Goal: Answer question/provide support: Ask a question

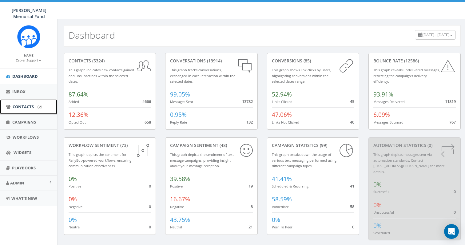
click at [14, 106] on span "Contacts" at bounding box center [23, 107] width 21 height 6
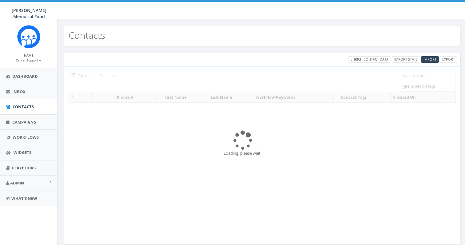
select select
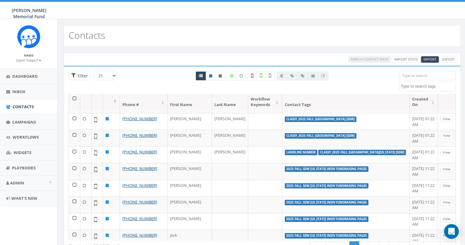
scroll to position [276, 0]
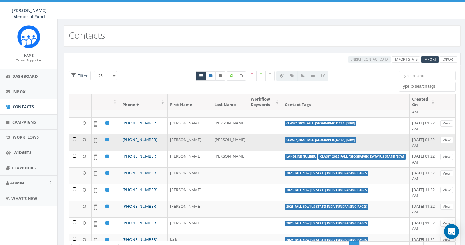
drag, startPoint x: 155, startPoint y: 138, endPoint x: 122, endPoint y: 140, distance: 32.6
click at [122, 140] on td "[PHONE_NUMBER]" at bounding box center [144, 142] width 48 height 17
copy link "[PHONE_NUMBER]"
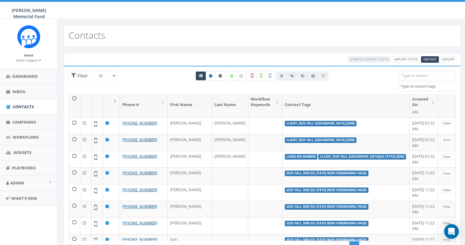
click at [166, 78] on div at bounding box center [262, 82] width 264 height 23
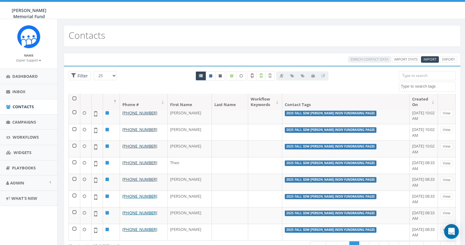
scroll to position [0, 0]
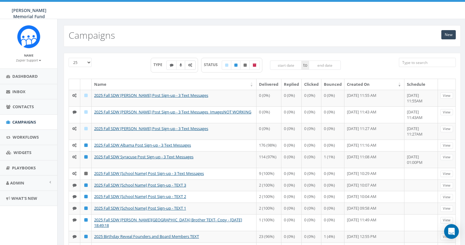
click at [188, 66] on icon at bounding box center [190, 65] width 4 height 4
checkbox input "true"
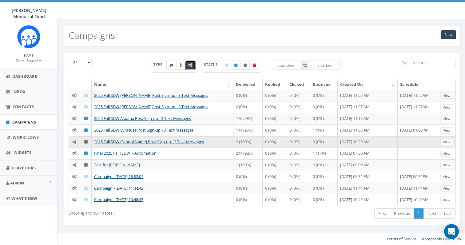
scroll to position [24, 0]
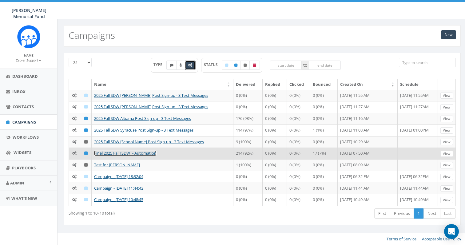
click at [111, 155] on link "Final 2025 Fall [SDW] - Automation" at bounding box center [125, 153] width 62 height 6
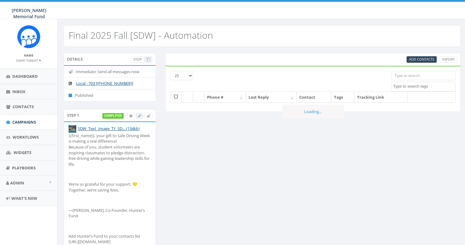
select select
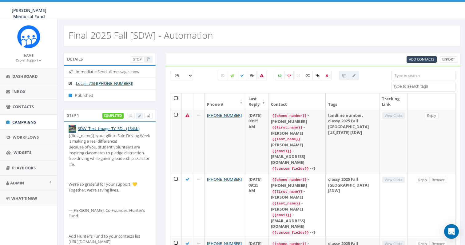
click at [415, 78] on input "search" at bounding box center [423, 75] width 65 height 9
paste input "[PHONE_NUMBER]"
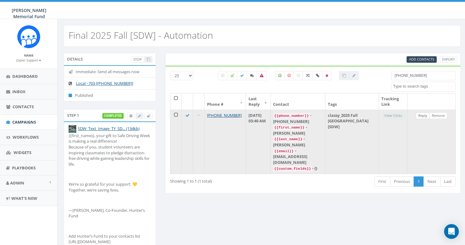
type input "[PHONE_NUMBER]"
click at [423, 116] on link "Reply" at bounding box center [423, 116] width 14 height 6
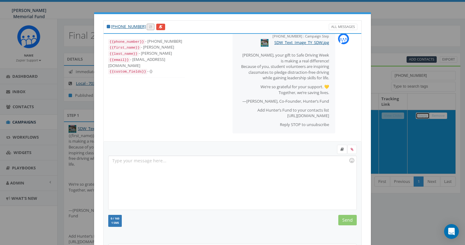
scroll to position [63, 0]
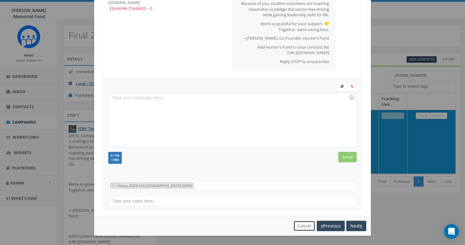
click at [303, 224] on button "Cancel" at bounding box center [305, 226] width 22 height 10
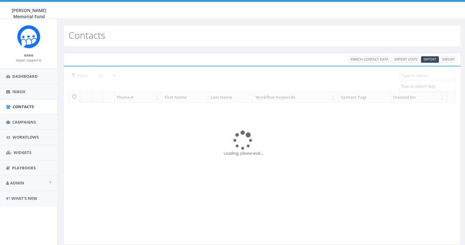
select select
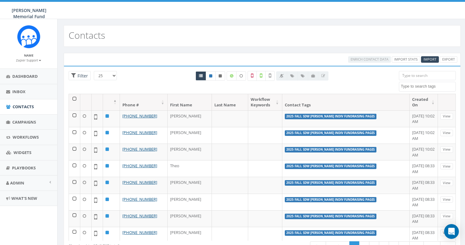
click at [130, 78] on div "25 50 100 Filter" at bounding box center [107, 76] width 77 height 11
